Goal: Communication & Community: Ask a question

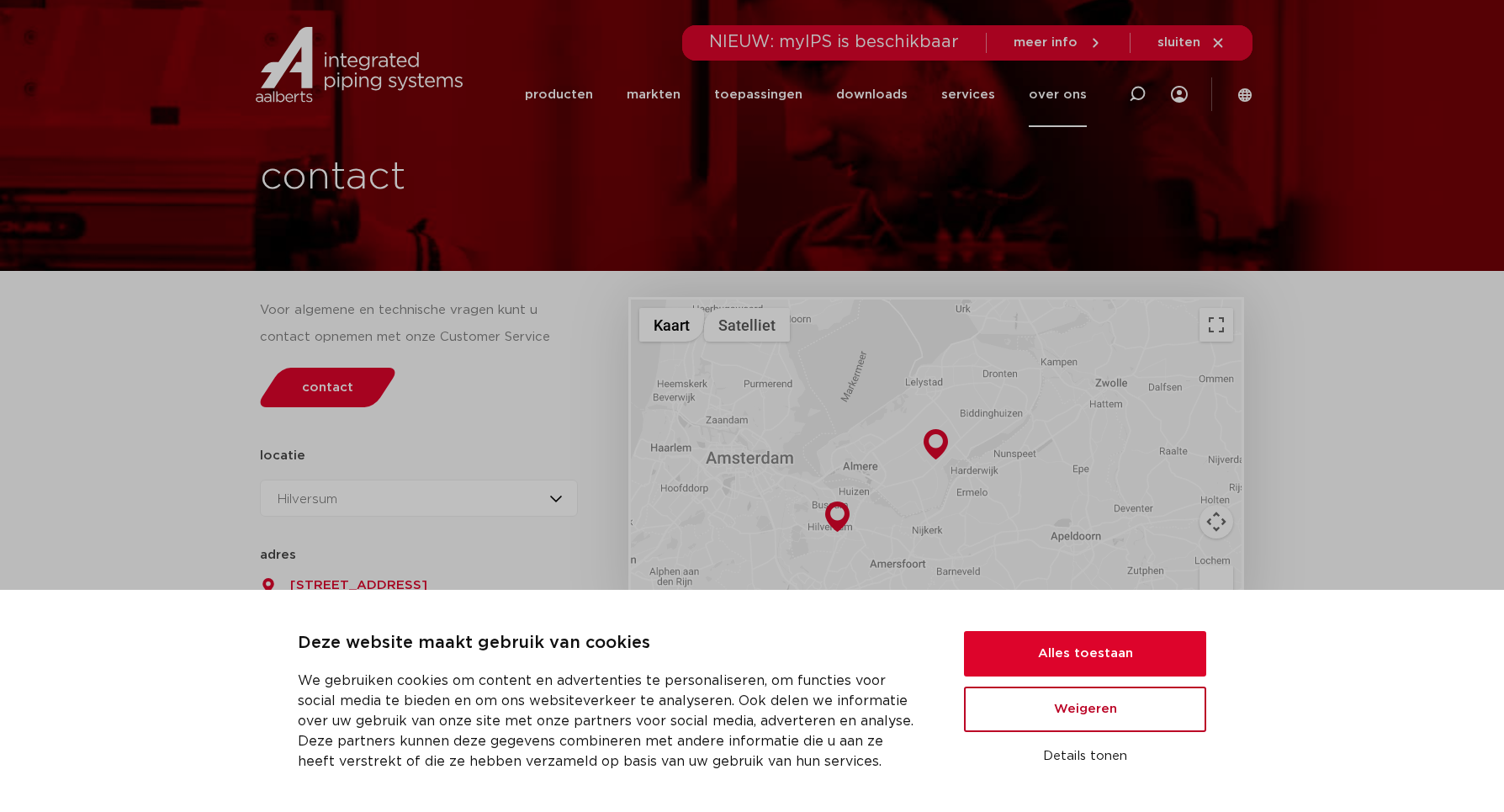
click at [1128, 704] on button "Weigeren" at bounding box center [1085, 710] width 243 height 46
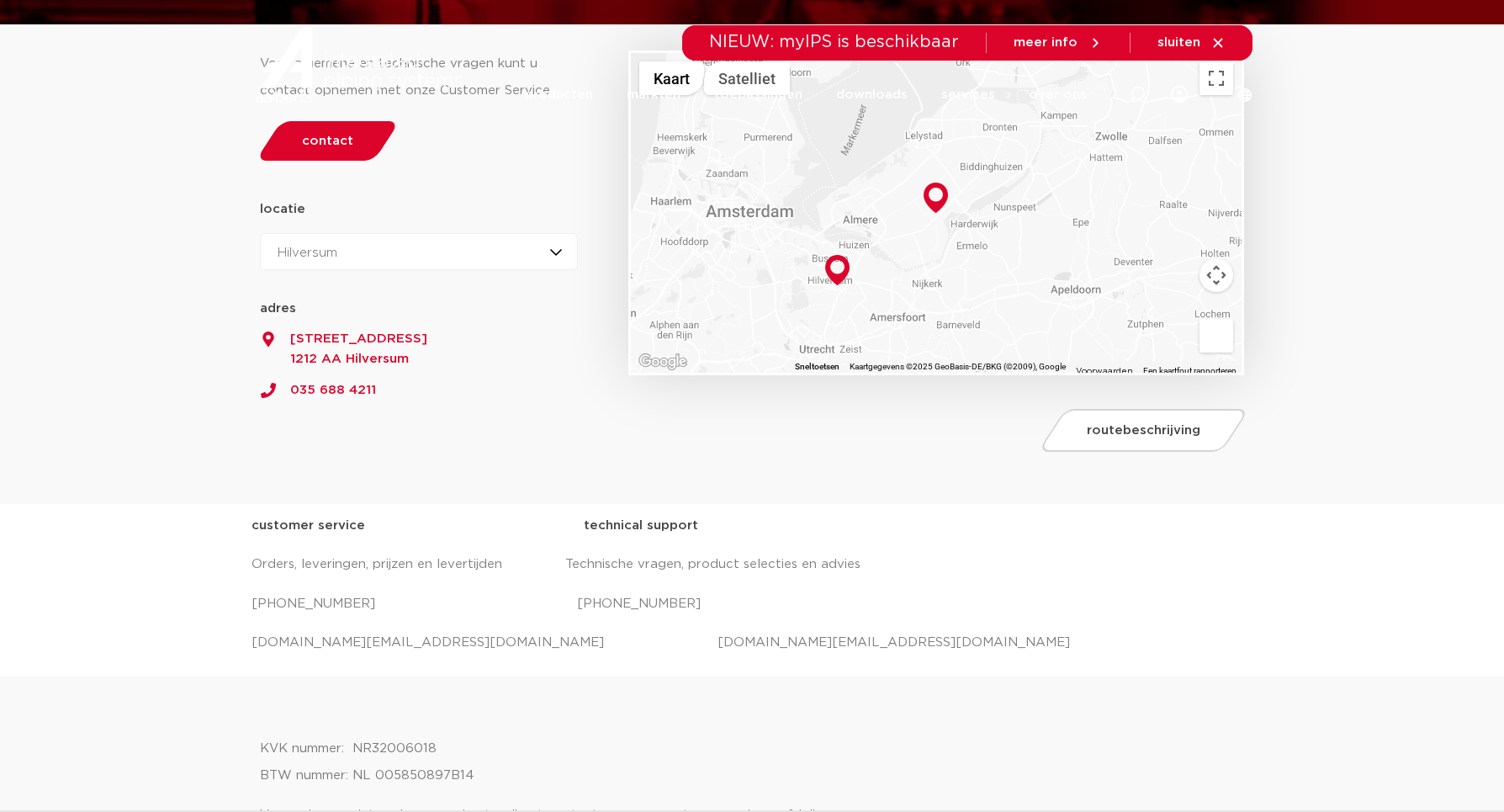
scroll to position [575, 0]
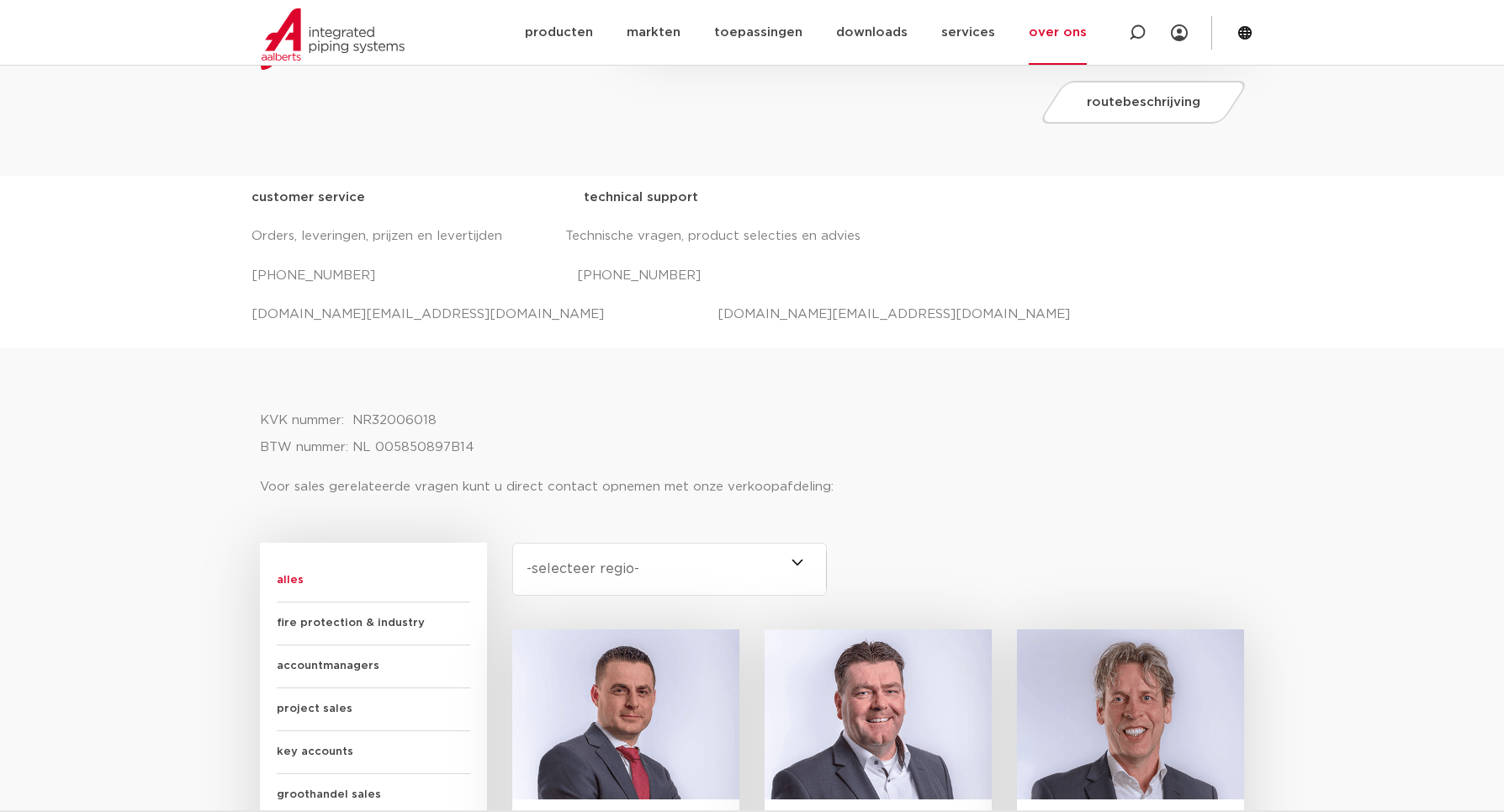
click at [833, 252] on div "customer service technical support Orders, leveringen, prijzen en levertijden T…" at bounding box center [752, 256] width 1001 height 144
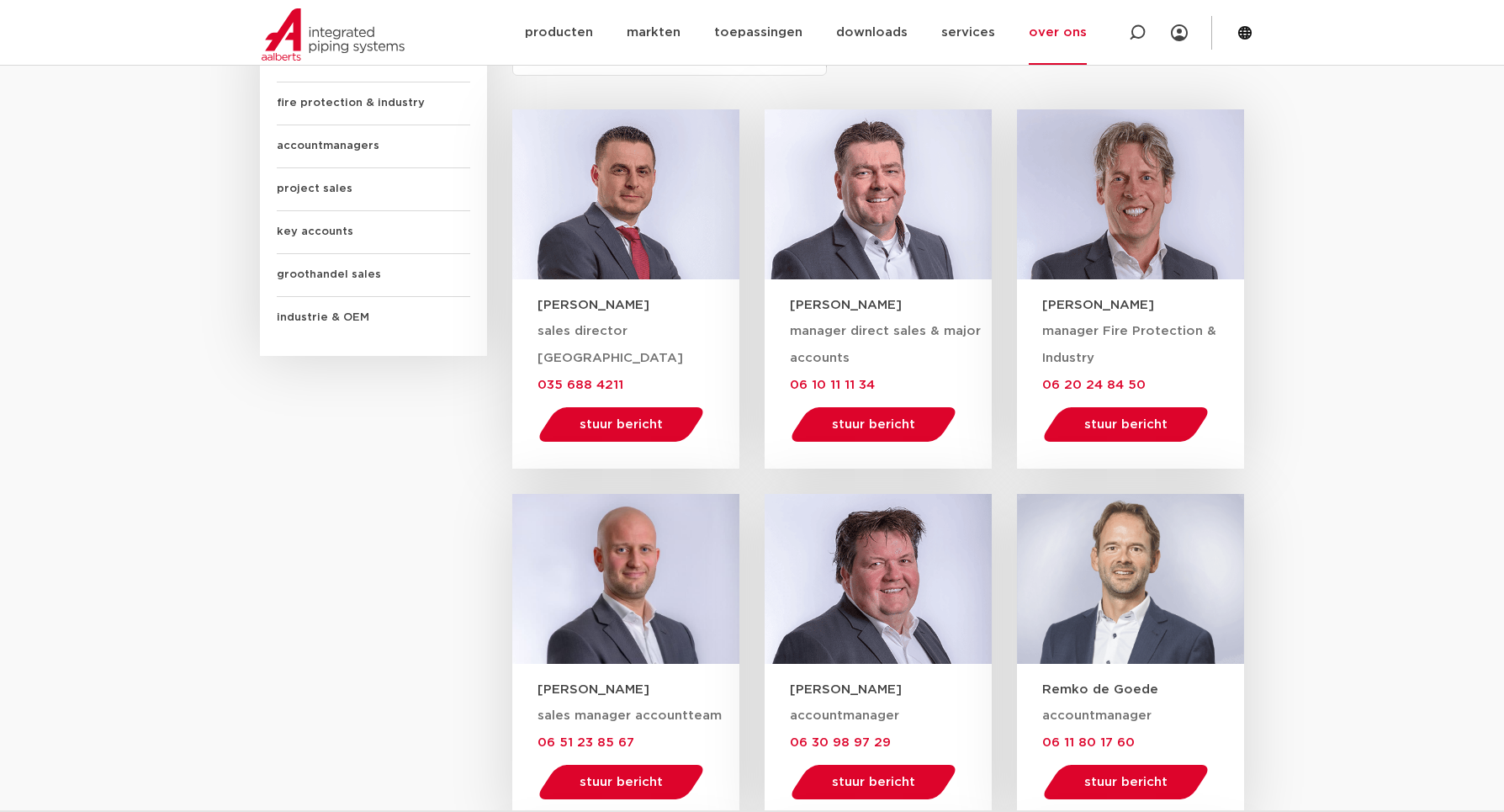
scroll to position [1050, 0]
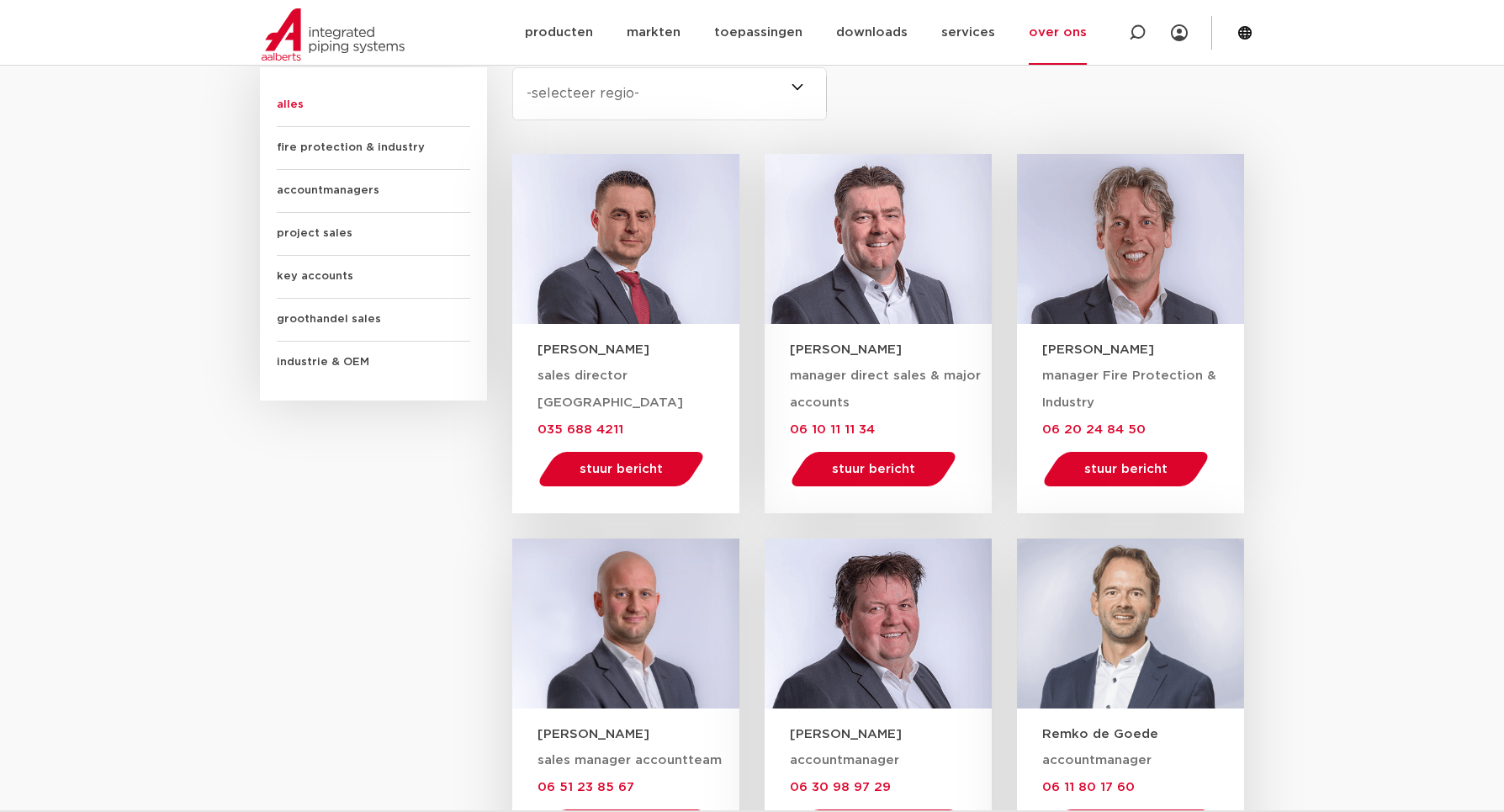
click at [625, 353] on h3 "[PERSON_NAME]" at bounding box center [639, 350] width 202 height 18
click at [629, 268] on div at bounding box center [625, 239] width 227 height 171
click at [643, 477] on link "stuur bericht" at bounding box center [622, 469] width 173 height 34
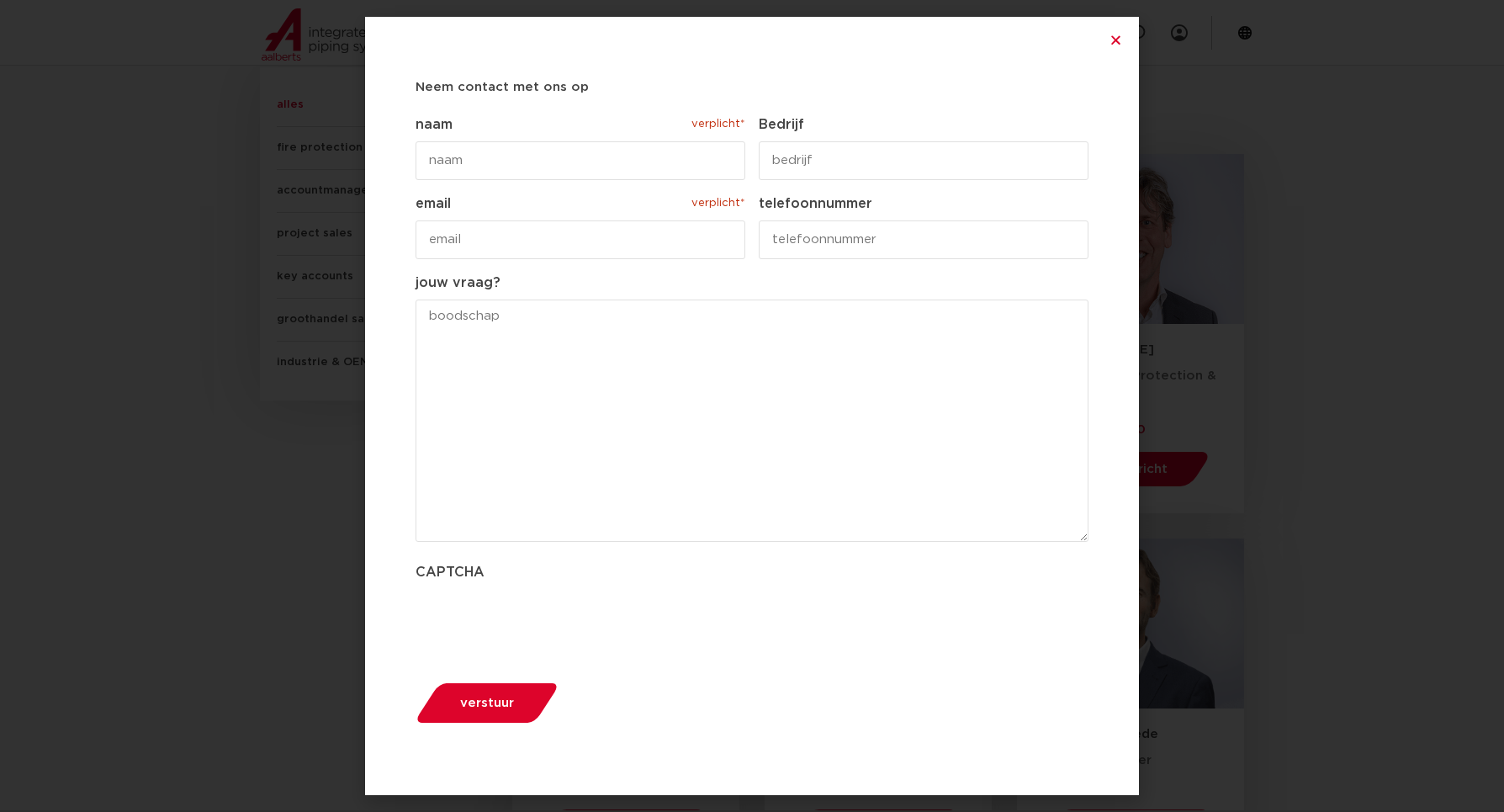
click at [563, 165] on input "naam verplicht*" at bounding box center [581, 160] width 330 height 39
type input "[PERSON_NAME]"
type input "[PERSON_NAME][EMAIL_ADDRESS][DOMAIN_NAME]"
type input "0643969810"
click at [791, 158] on input "Bedrijf" at bounding box center [923, 160] width 330 height 39
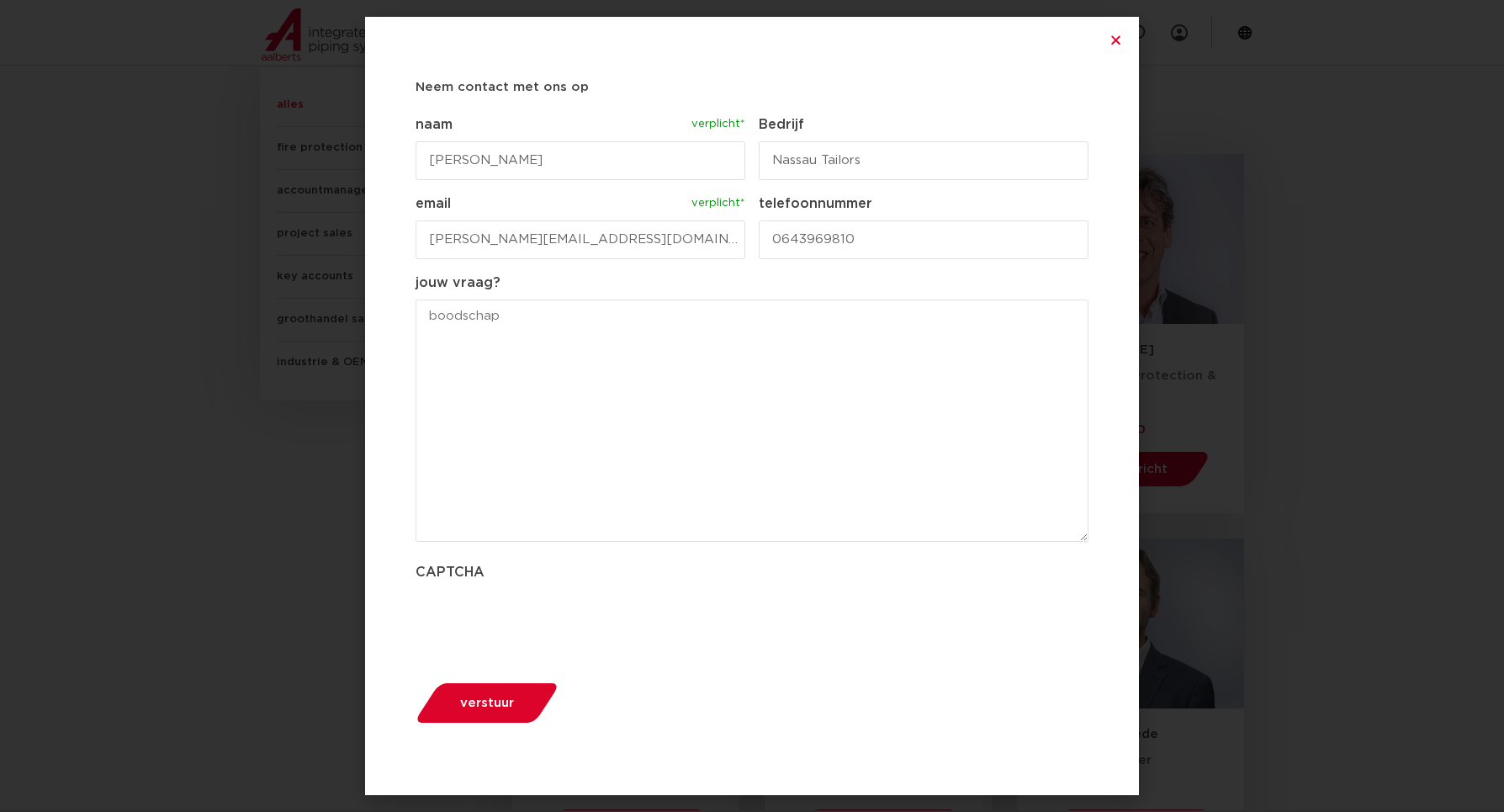
type input "Nassau Tailors"
paste textarea "Lorem ipsumdo/sitame, Co adipiscinge sedd eiu temporincidid utl Etdolore. Magna…"
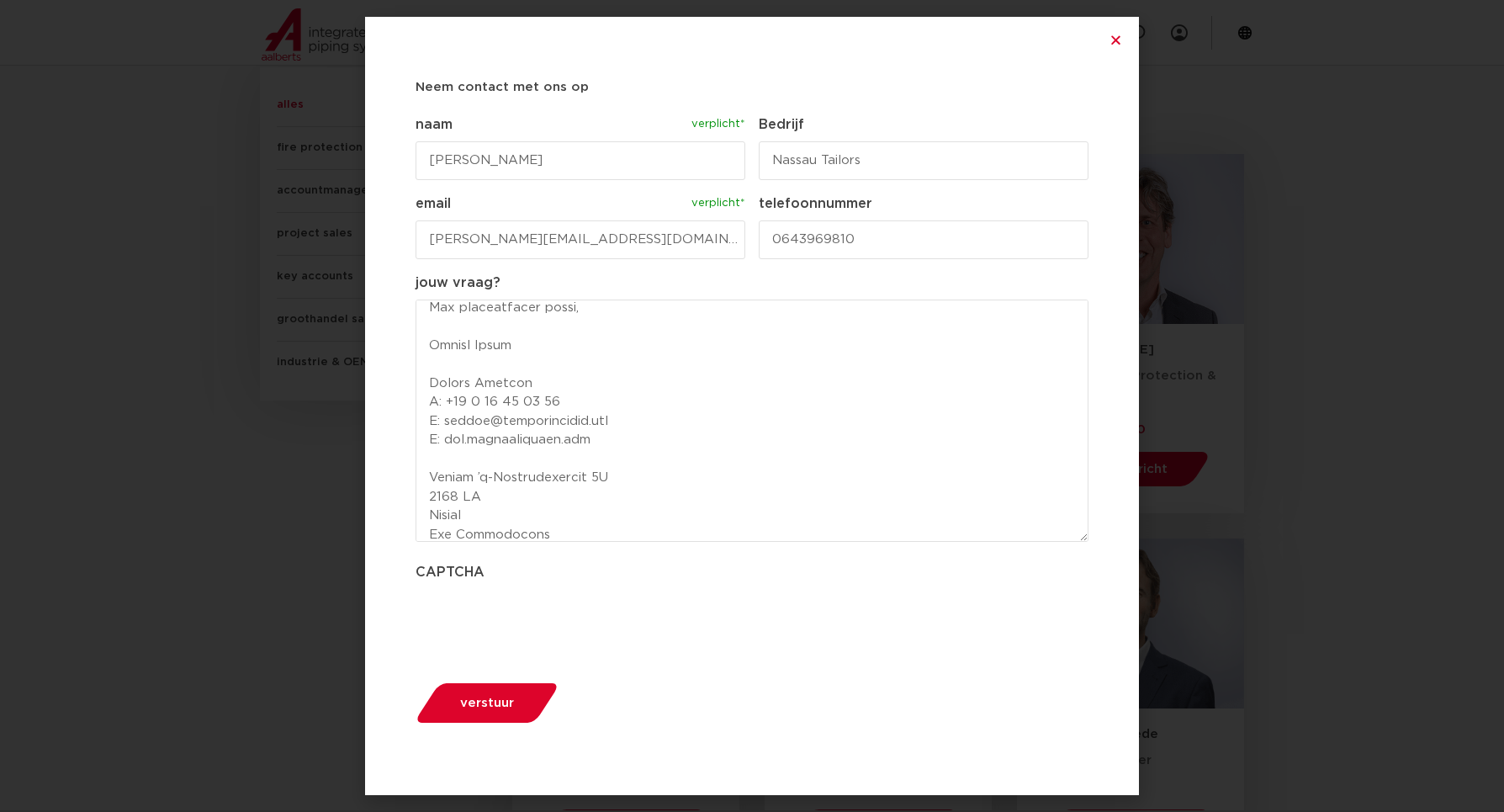
scroll to position [0, 0]
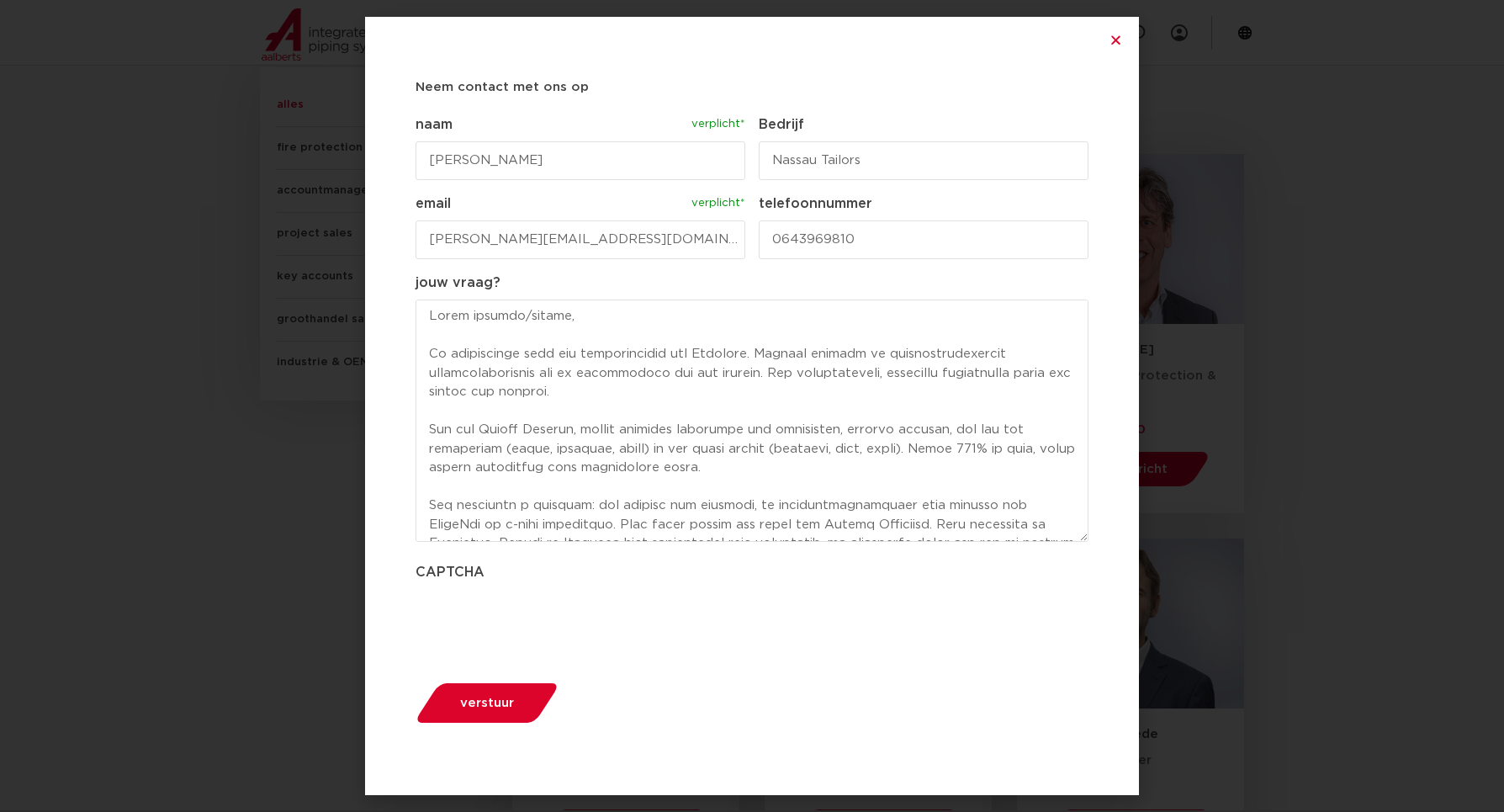
drag, startPoint x: 577, startPoint y: 317, endPoint x: 473, endPoint y: 313, distance: 104.1
click at [473, 313] on textarea "jouw vraag?" at bounding box center [752, 420] width 673 height 243
type textarea "Lorem ipsumdo/sitame, Co adipiscinge sedd eiu temporincidid utl Etdolore. Magna…"
click at [1118, 41] on icon "Close" at bounding box center [1116, 39] width 12 height 12
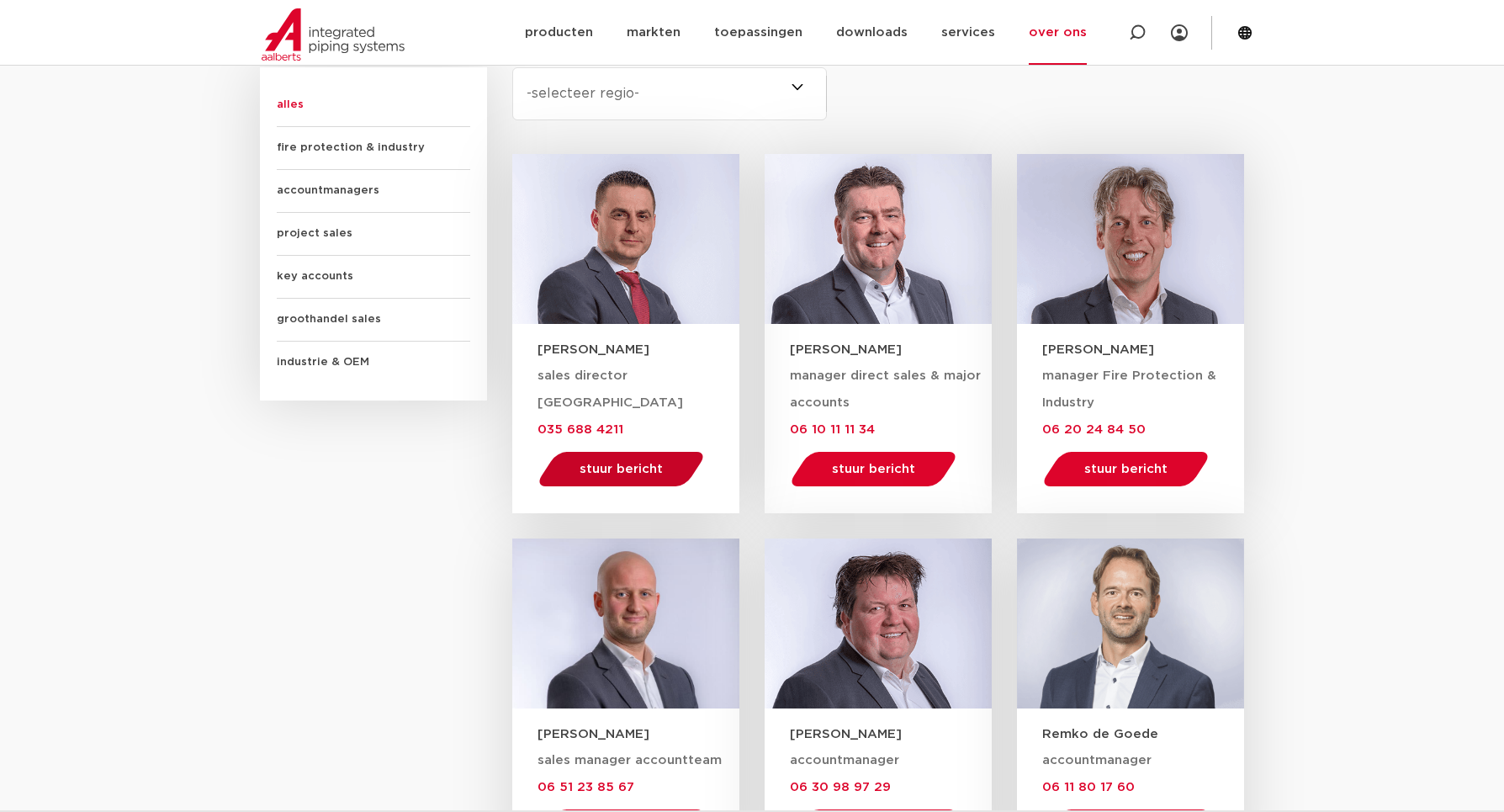
click at [631, 480] on link "stuur bericht" at bounding box center [622, 469] width 173 height 34
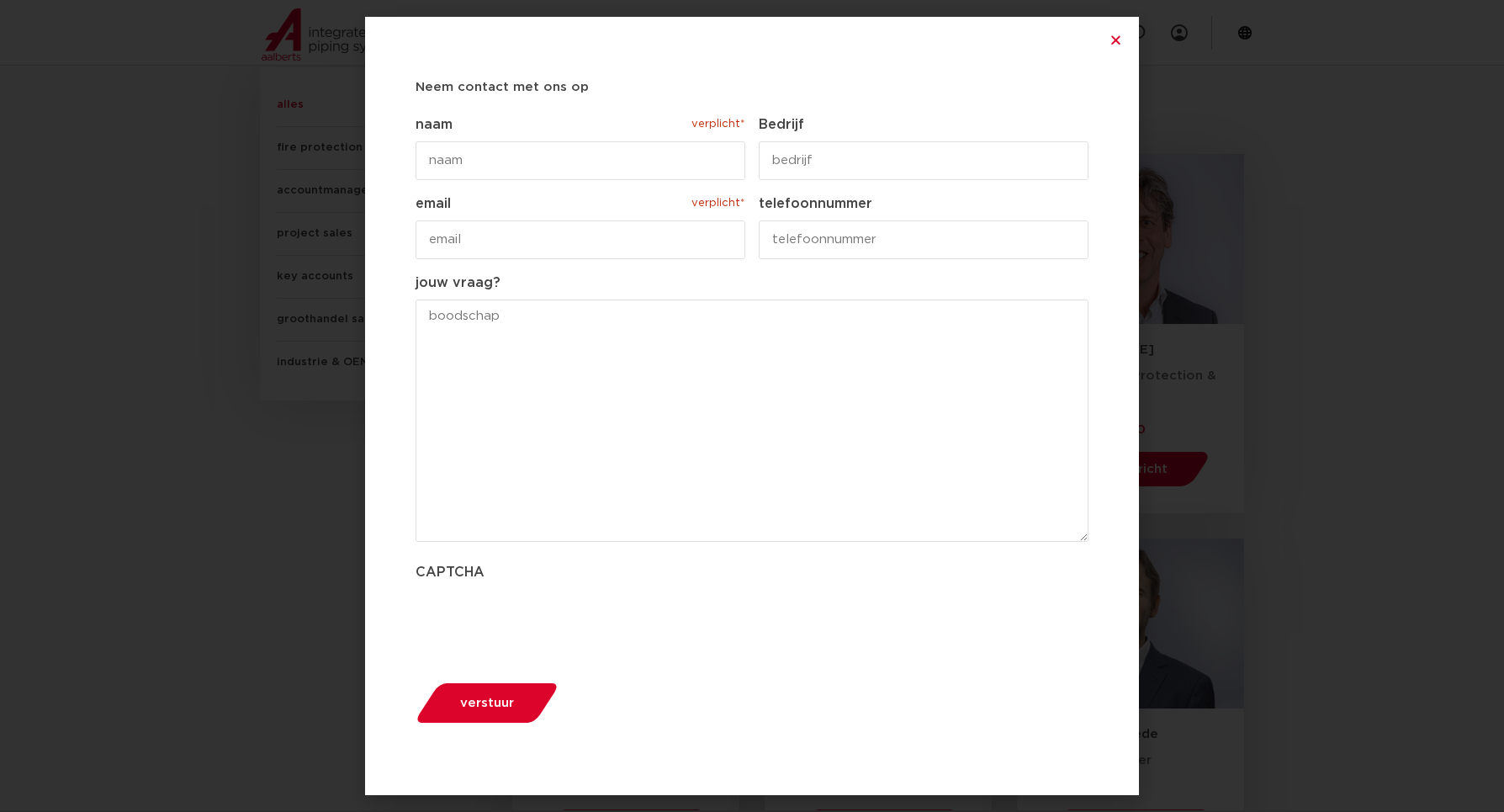
click at [590, 151] on input "naam verplicht*" at bounding box center [581, 160] width 330 height 39
type input "[PERSON_NAME]"
type input "[PERSON_NAME][EMAIL_ADDRESS][DOMAIN_NAME]"
type input "0643969810"
click at [794, 173] on input "Bedrijf" at bounding box center [923, 160] width 330 height 39
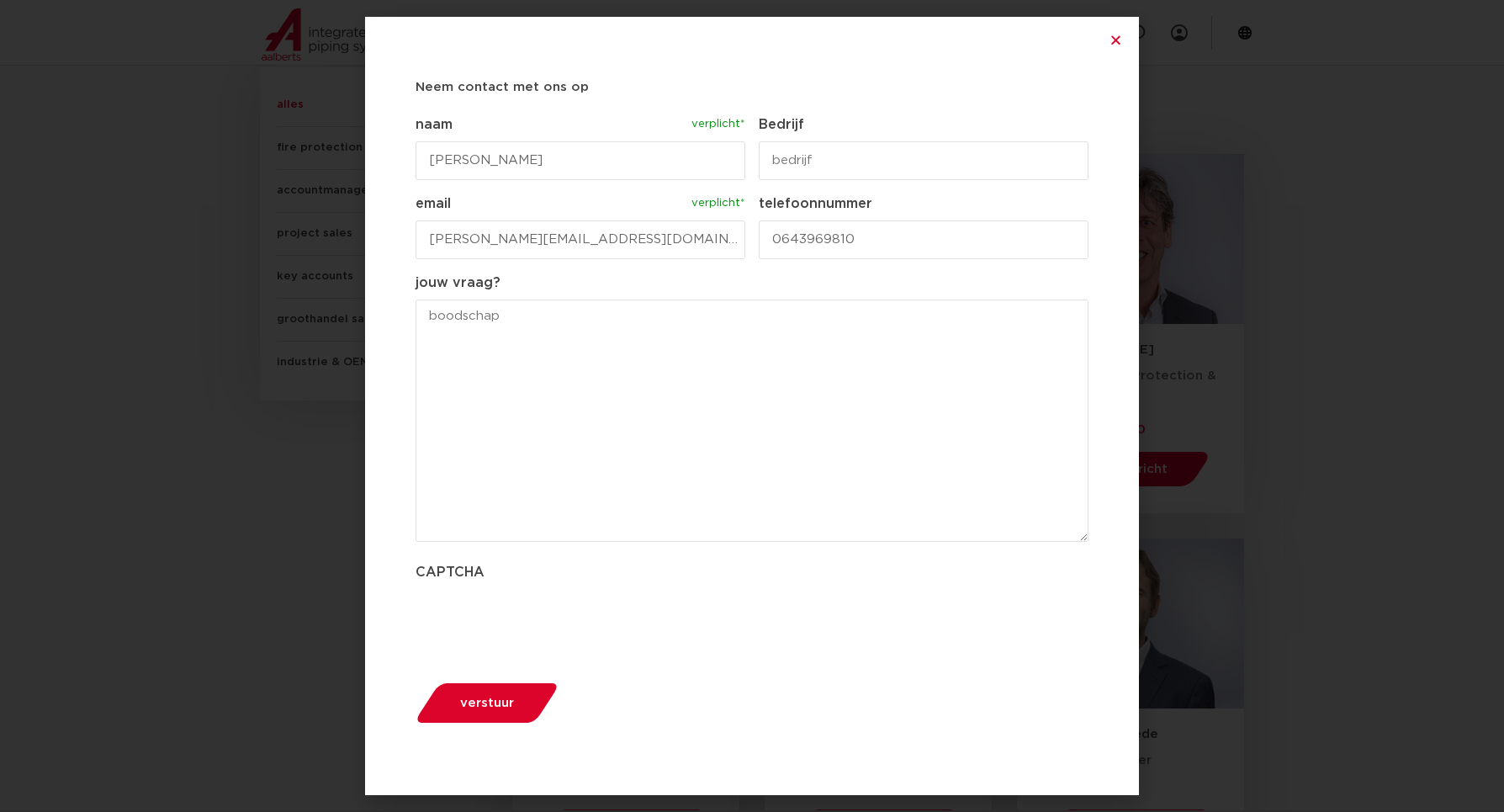
type input "Nassau Tailors"
click at [724, 330] on textarea "jouw vraag?" at bounding box center [752, 420] width 673 height 243
paste textarea "Lorem ipsumdo/sitame, Co adipiscinge sedd eiu temporincidid utl Etdolore. Magna…"
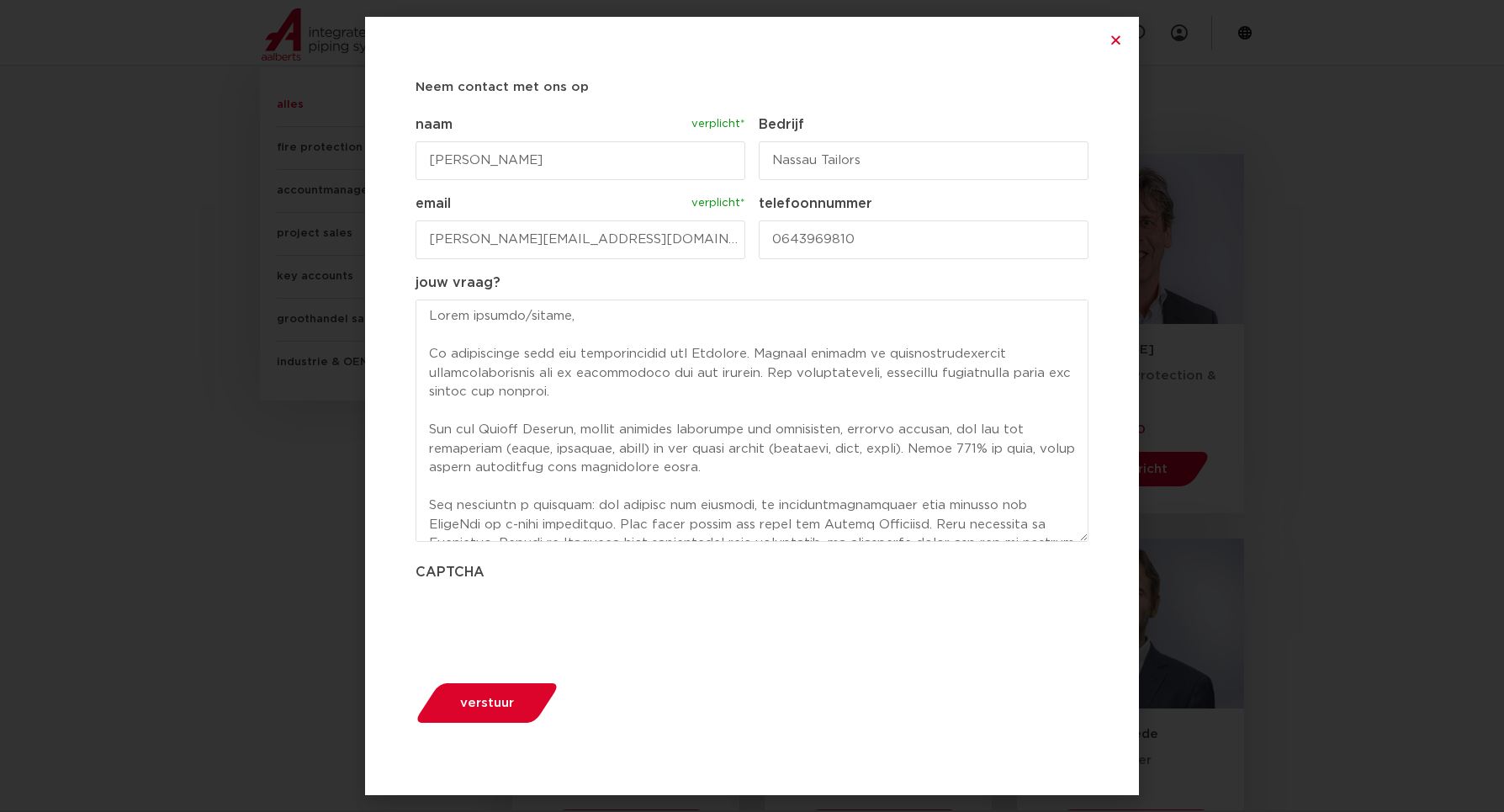
drag, startPoint x: 579, startPoint y: 315, endPoint x: 479, endPoint y: 310, distance: 100.1
click at [479, 310] on textarea "jouw vraag?" at bounding box center [752, 420] width 673 height 243
click at [733, 345] on textarea "jouw vraag?" at bounding box center [752, 420] width 673 height 243
type textarea "Lorem ipsu dol Sitam, Co adipiscinge sedd eiu temporincidid utl Etdolore. Magna…"
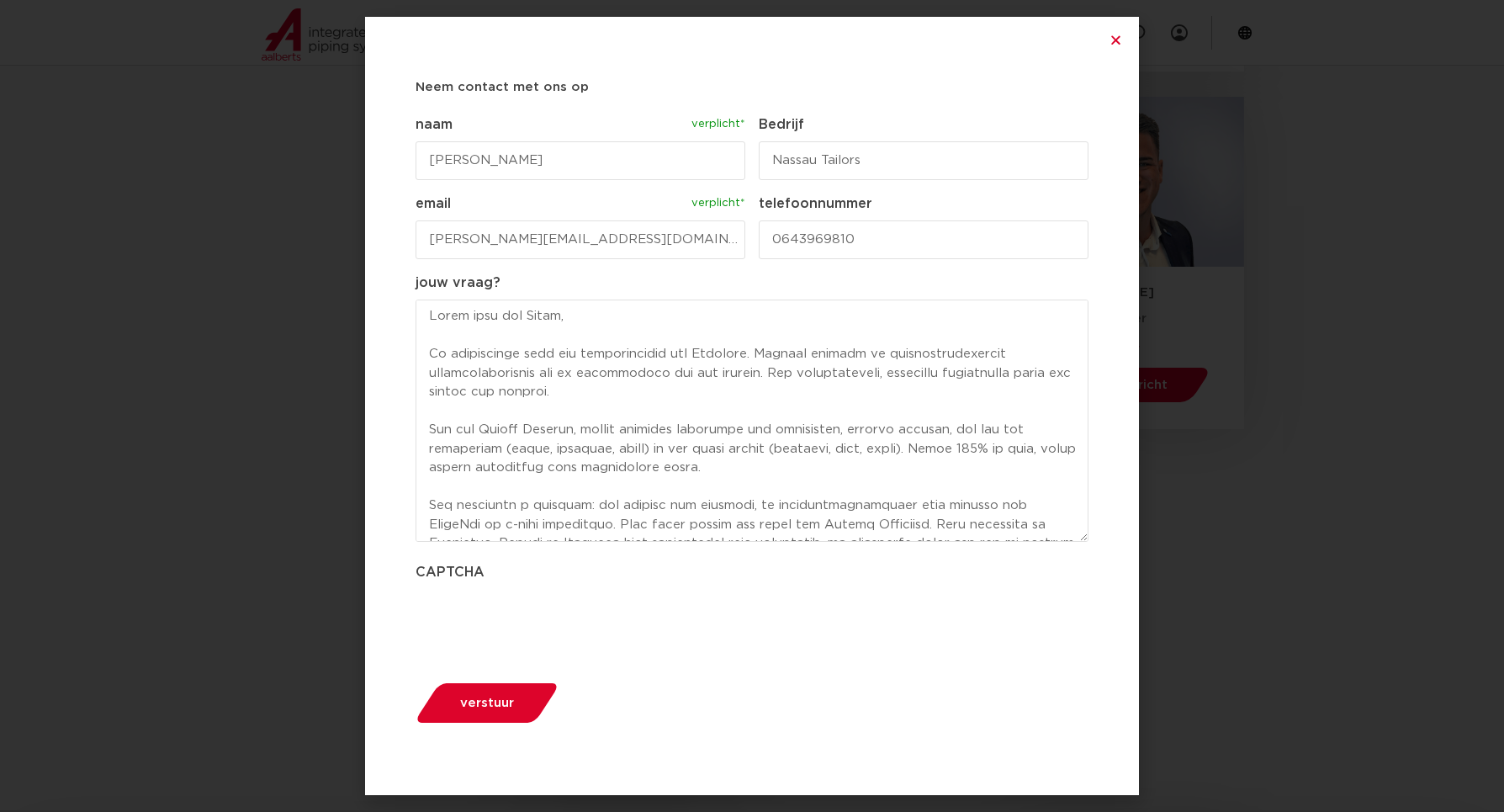
click at [462, 711] on button "verstuur" at bounding box center [487, 703] width 154 height 43
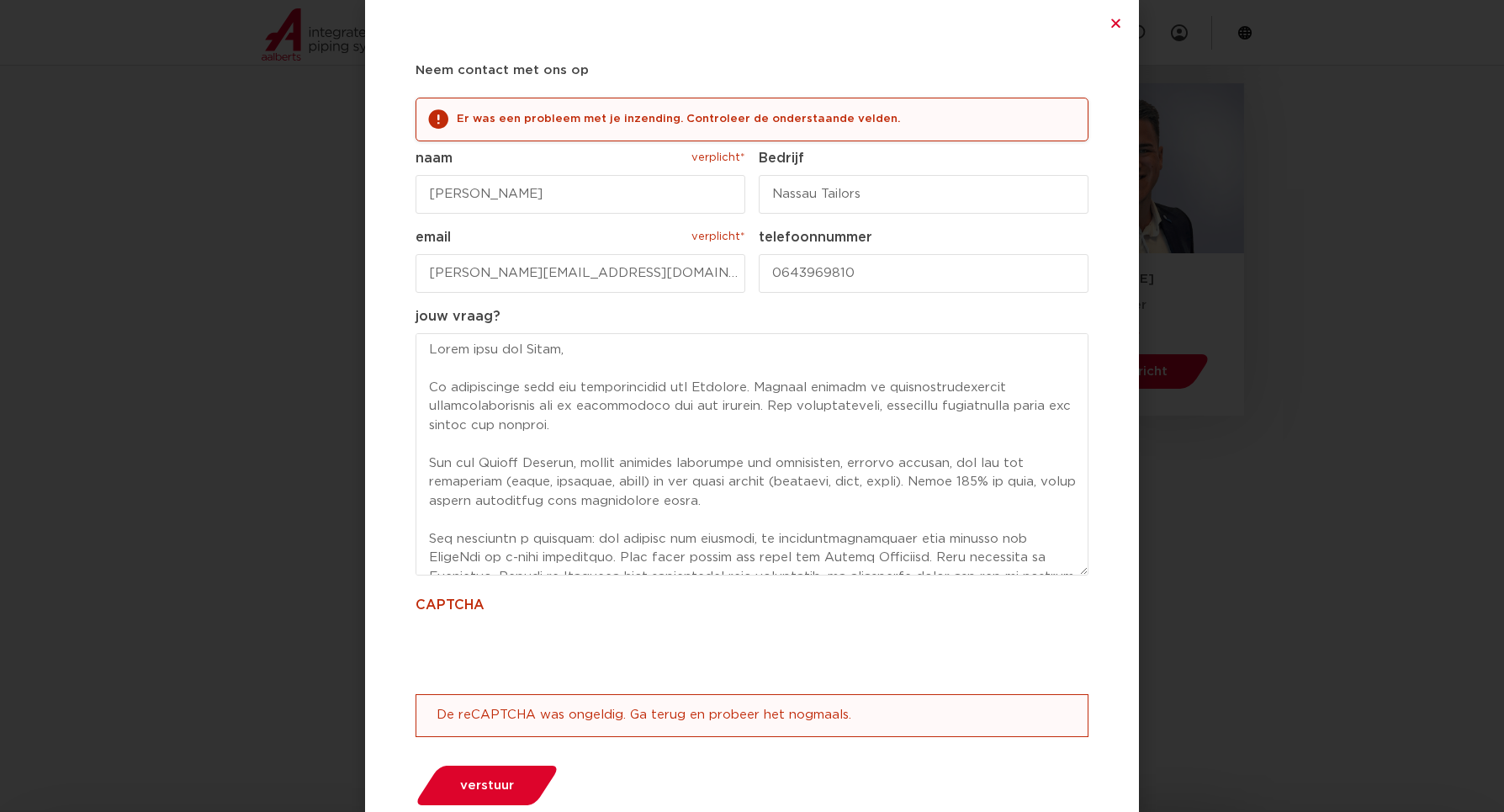
click at [483, 793] on button "verstuur" at bounding box center [487, 785] width 154 height 43
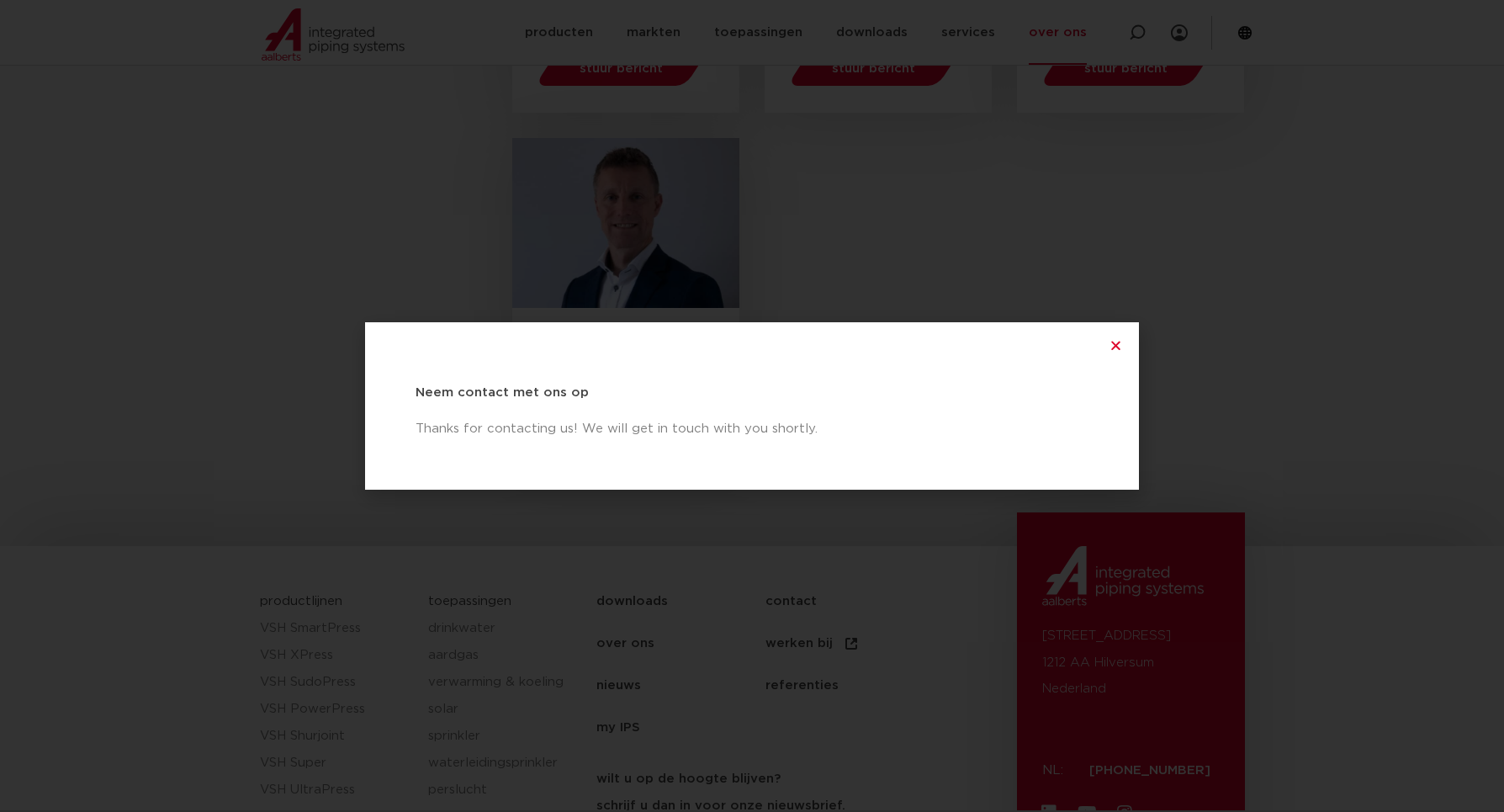
scroll to position [2557, 0]
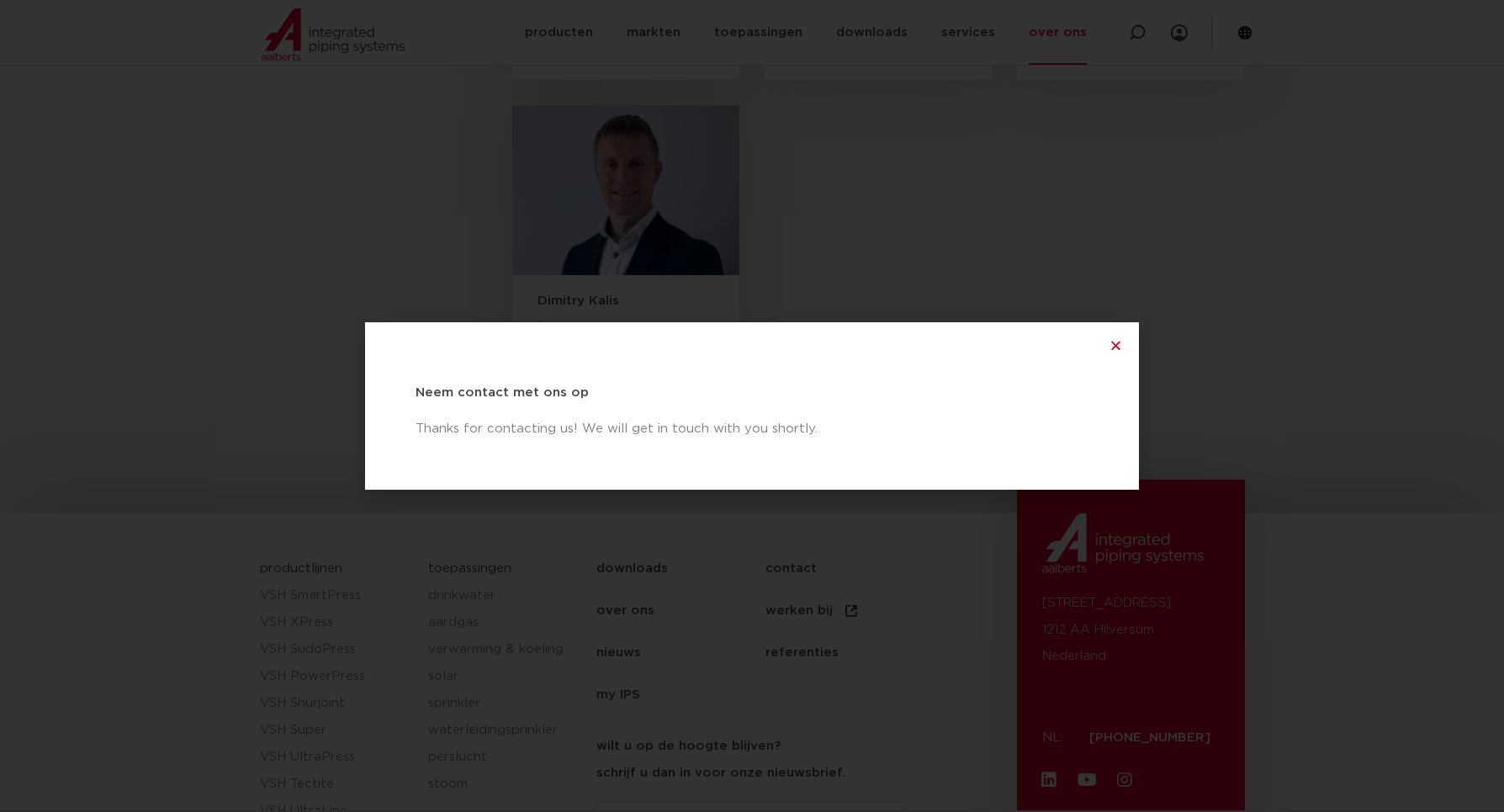
click at [948, 271] on div "Neem contact met ons op Thanks for contacting us! We will get in touch with you…" at bounding box center [752, 406] width 1504 height 812
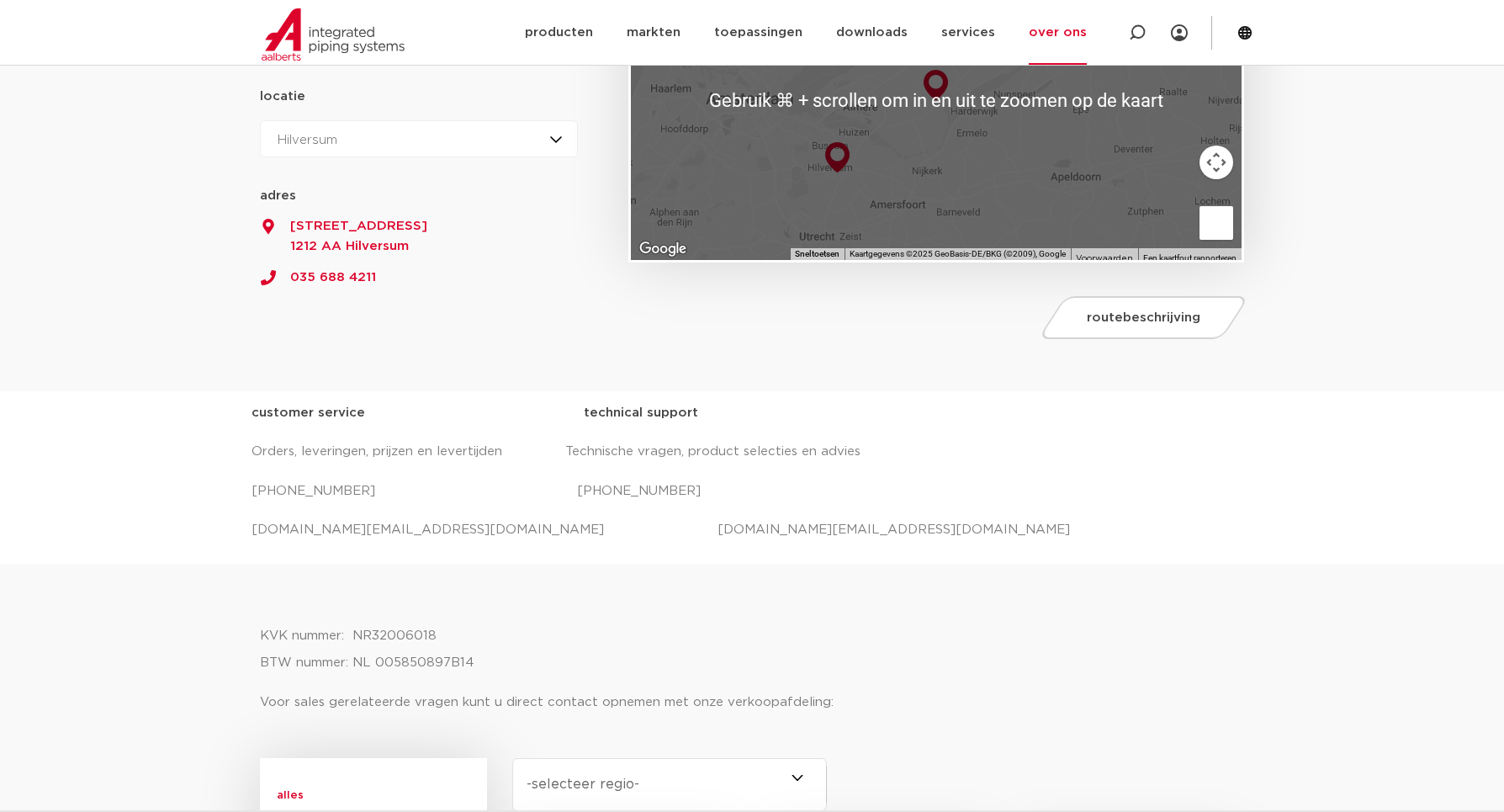
scroll to position [913, 0]
